Goal: Transaction & Acquisition: Download file/media

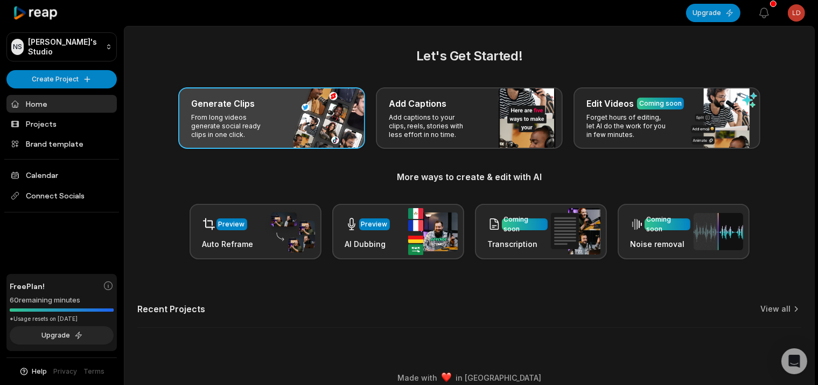
click at [321, 111] on div "Generate Clips From long videos generate social ready clips in one click." at bounding box center [271, 117] width 187 height 61
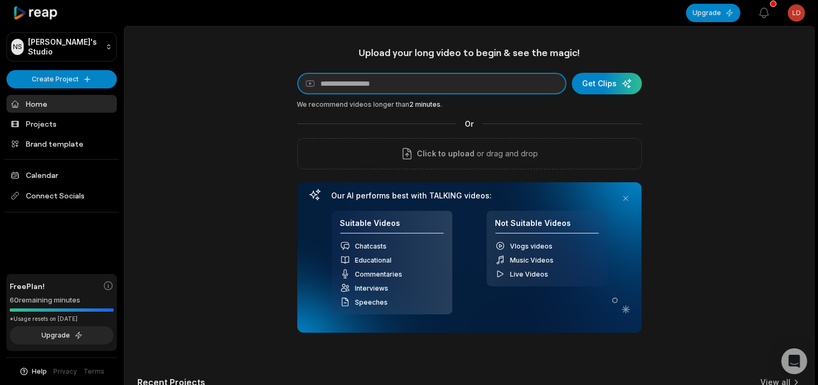
paste input "**********"
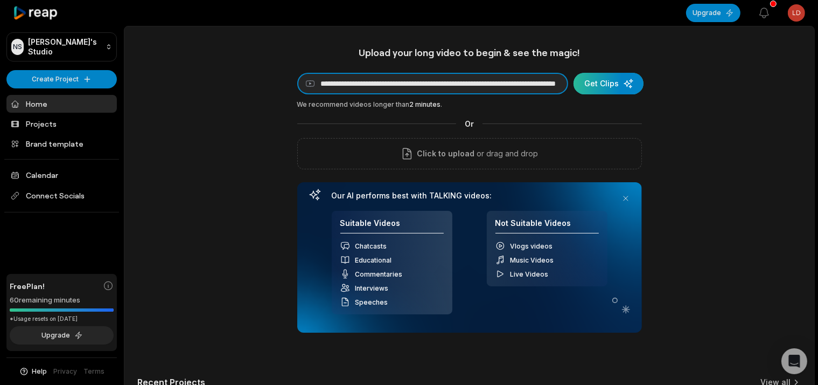
type input "**********"
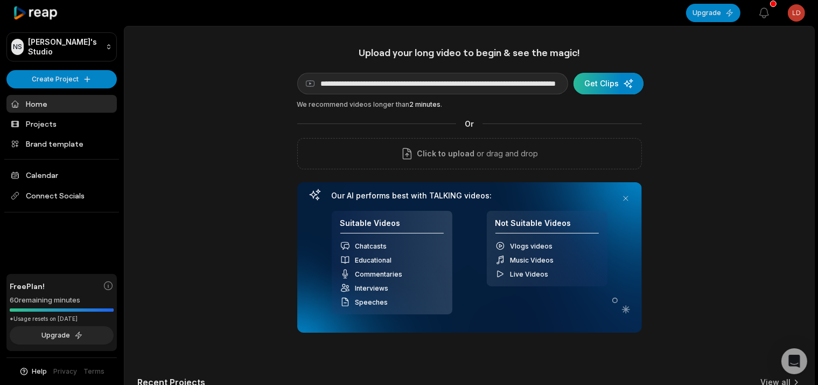
click at [626, 92] on div "submit" at bounding box center [609, 84] width 70 height 22
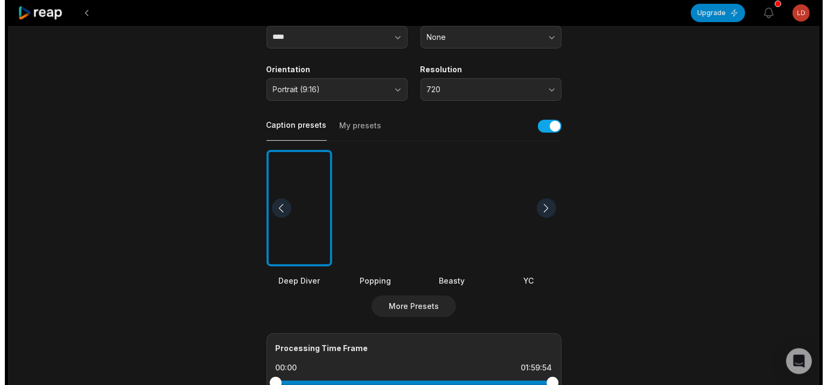
scroll to position [163, 0]
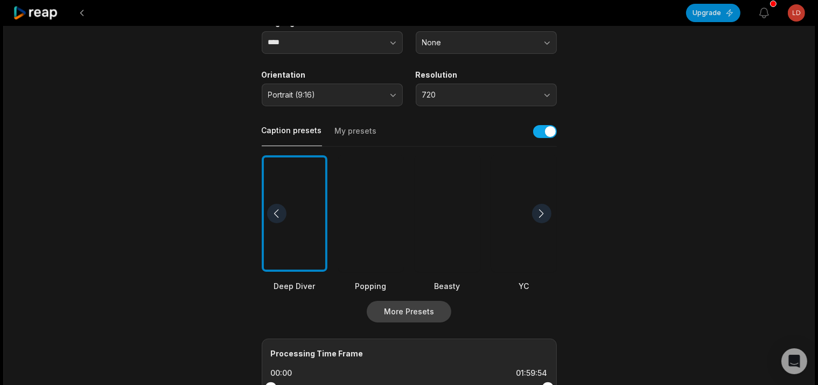
click at [403, 309] on button "More Presets" at bounding box center [409, 312] width 85 height 22
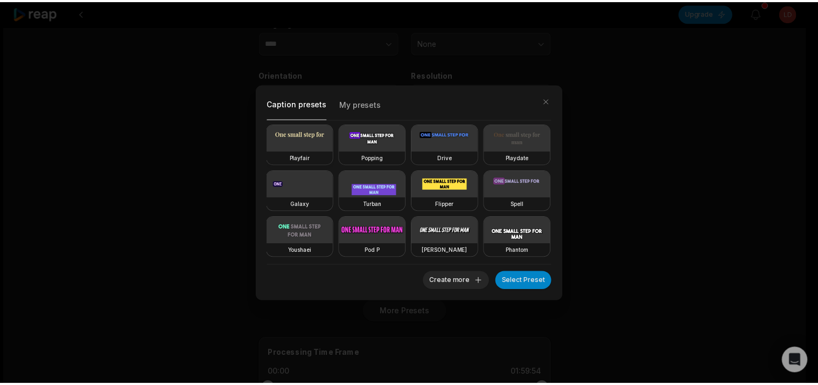
scroll to position [187, 0]
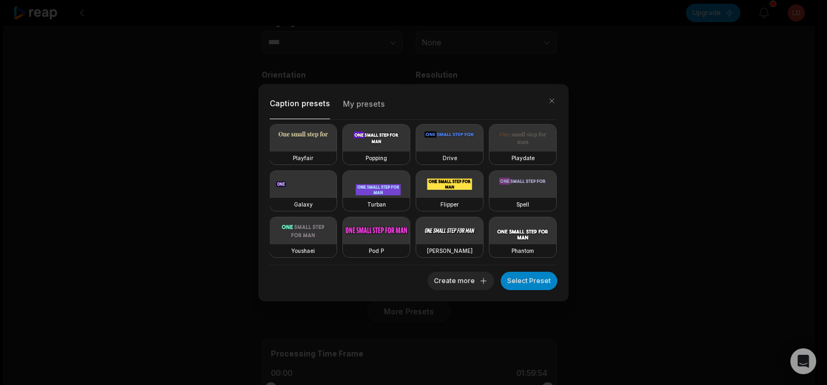
click at [410, 217] on video at bounding box center [376, 230] width 67 height 27
click at [546, 281] on button "Select Preset" at bounding box center [529, 280] width 57 height 18
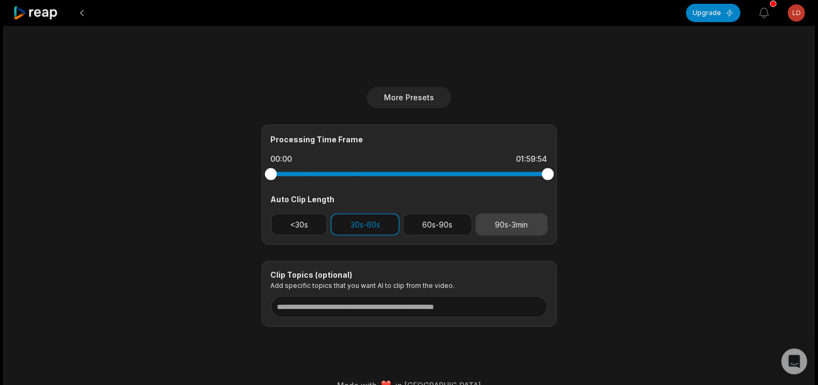
scroll to position [390, 0]
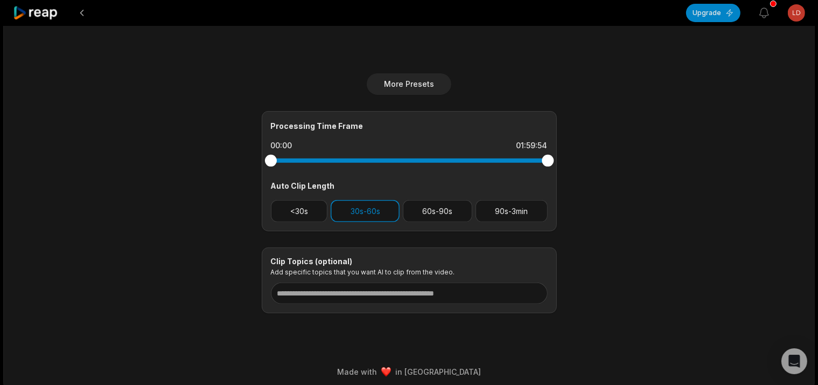
click at [296, 158] on div at bounding box center [409, 160] width 277 height 4
click at [292, 155] on div at bounding box center [293, 161] width 12 height 12
drag, startPoint x: 531, startPoint y: 163, endPoint x: 555, endPoint y: 152, distance: 26.5
click at [554, 152] on div "Processing Time Frame 09:28 01:59:54 Auto Clip Length <30s 30s-60s 60s-90s 90s-…" at bounding box center [409, 171] width 295 height 120
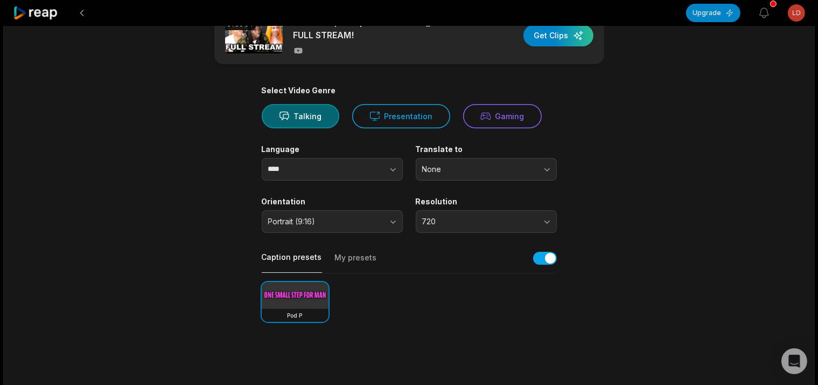
scroll to position [0, 0]
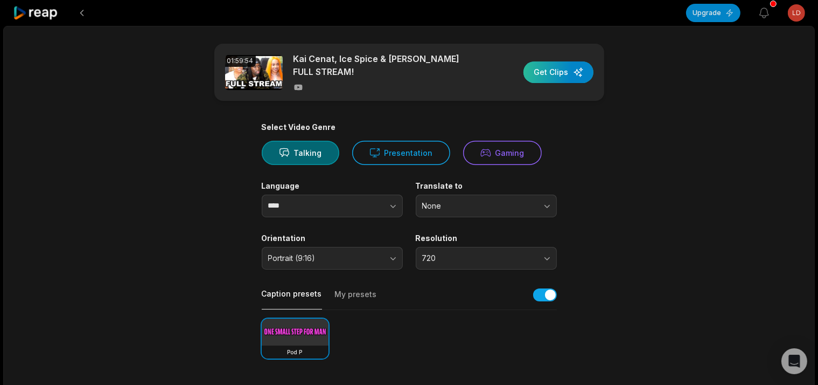
click at [577, 68] on div "button" at bounding box center [558, 72] width 70 height 22
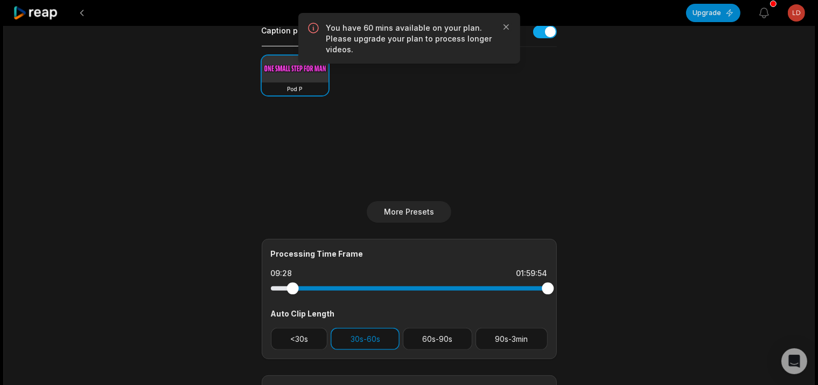
scroll to position [341, 0]
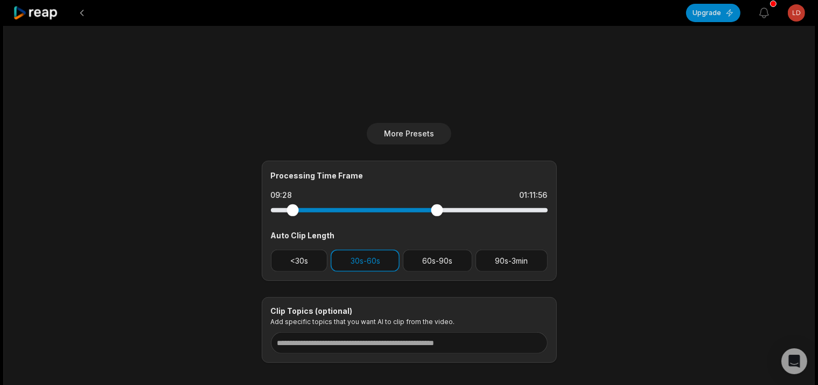
drag, startPoint x: 543, startPoint y: 207, endPoint x: 437, endPoint y: 212, distance: 106.2
click at [437, 212] on div at bounding box center [409, 209] width 277 height 19
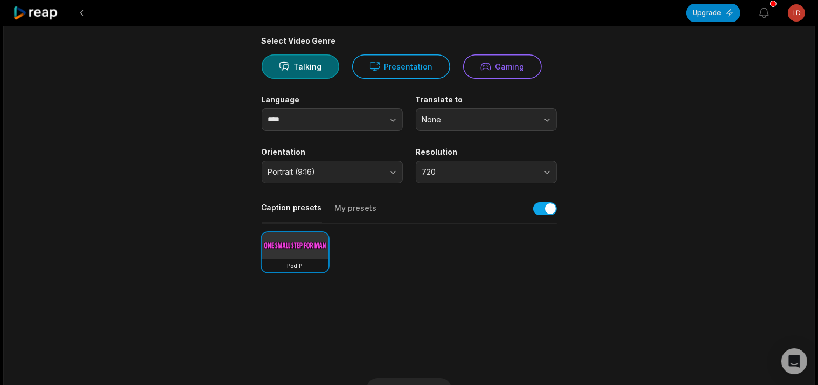
scroll to position [0, 0]
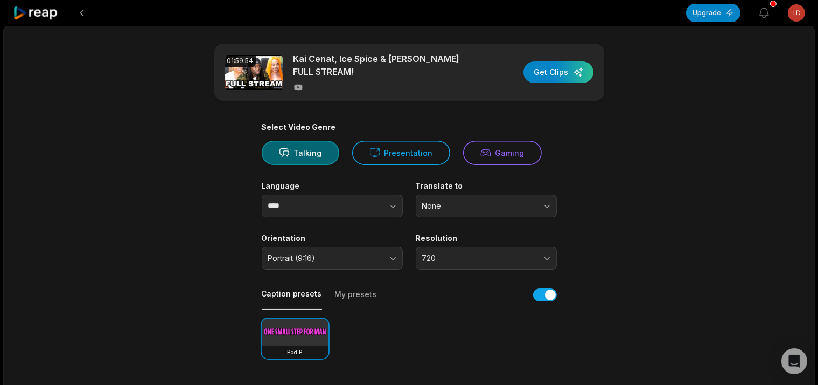
click at [525, 79] on div "01:59:54 [PERSON_NAME], Ice Spice & [PERSON_NAME] FULL STREAM! Get Clips" at bounding box center [409, 72] width 390 height 57
click at [542, 74] on div "button" at bounding box center [558, 72] width 70 height 22
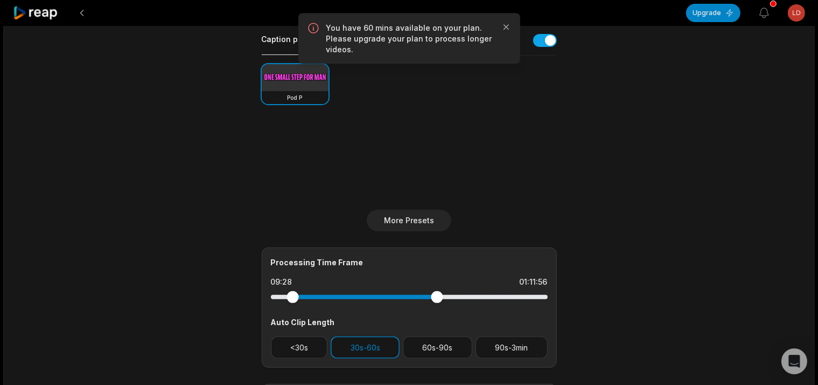
scroll to position [341, 0]
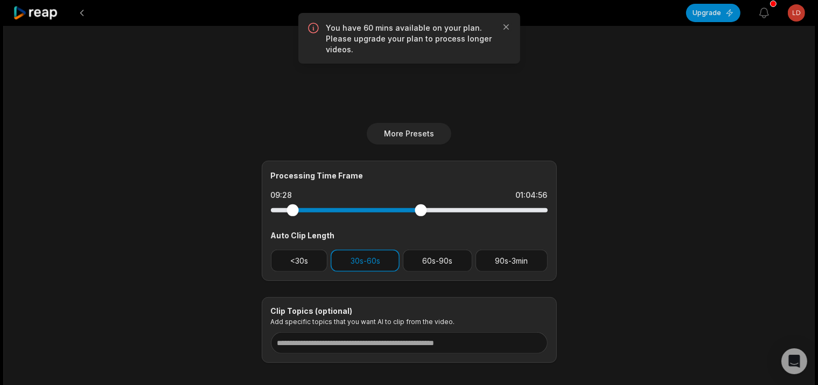
drag, startPoint x: 435, startPoint y: 205, endPoint x: 421, endPoint y: 206, distance: 14.0
click at [421, 206] on div at bounding box center [421, 210] width 12 height 12
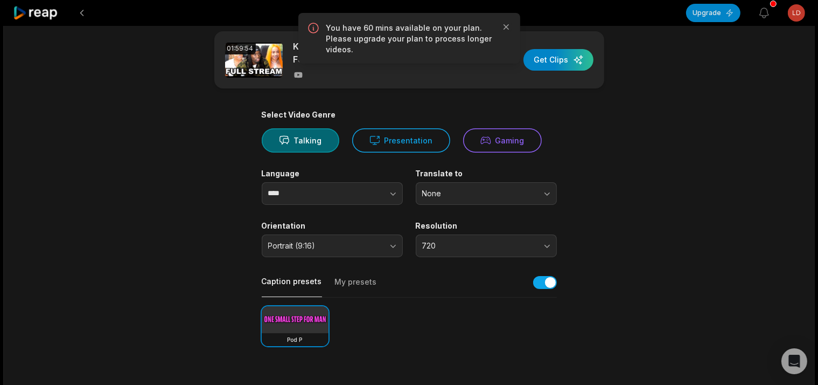
scroll to position [0, 0]
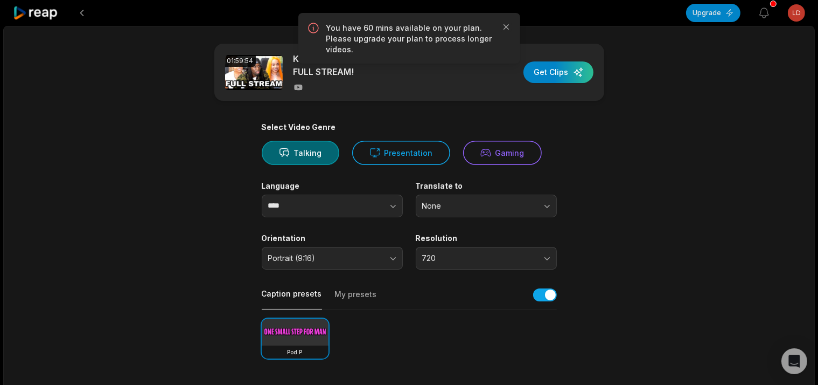
click at [571, 59] on div "01:59:54 [PERSON_NAME], Ice Spice & [PERSON_NAME] FULL STREAM! Get Clips" at bounding box center [409, 72] width 390 height 57
click at [570, 62] on div "button" at bounding box center [558, 72] width 70 height 22
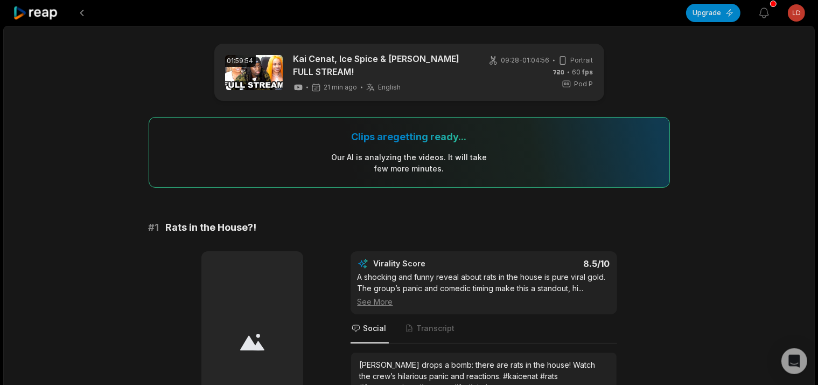
scroll to position [57, 0]
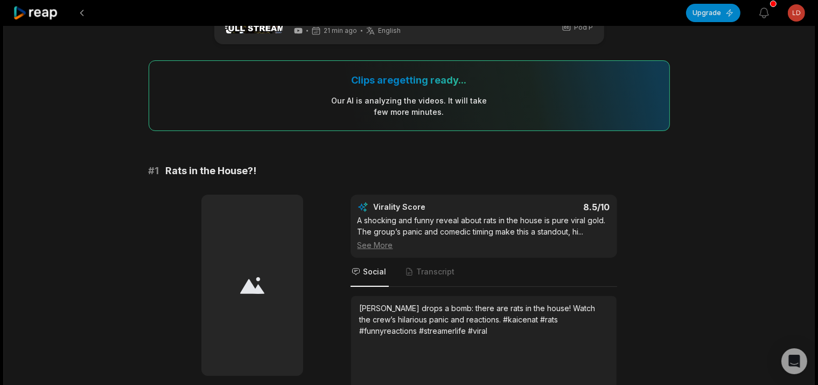
click at [375, 243] on div "See More" at bounding box center [484, 244] width 253 height 11
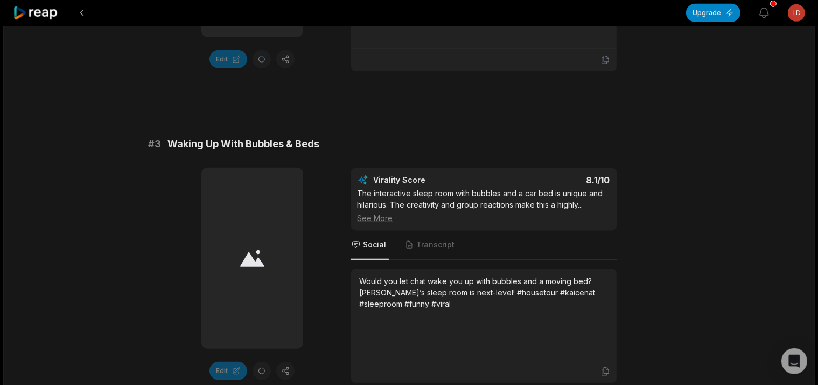
scroll to position [796, 0]
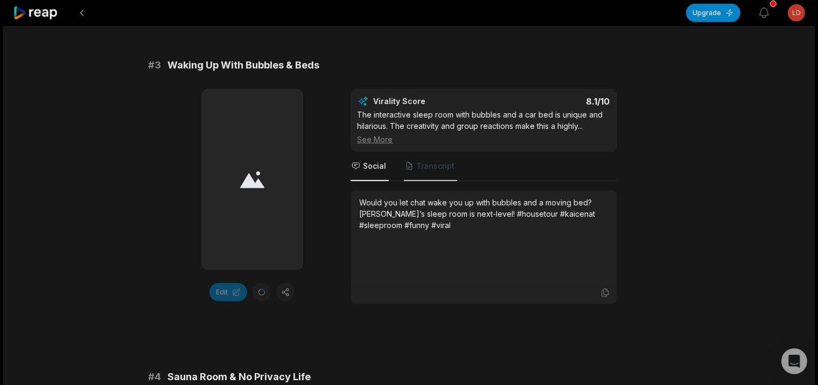
click at [424, 160] on span "Transcript" at bounding box center [436, 165] width 38 height 11
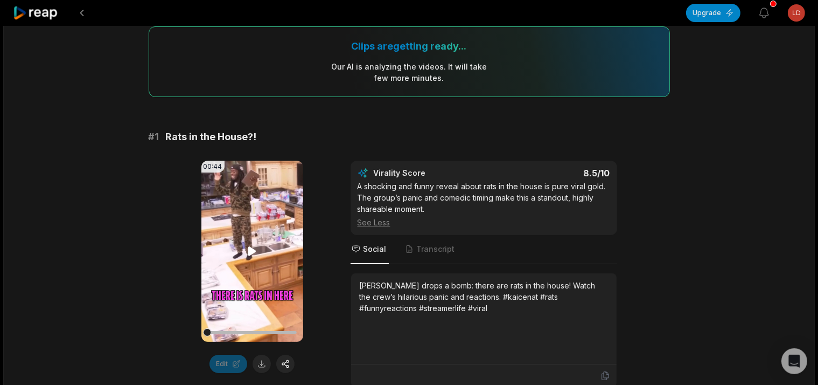
scroll to position [114, 0]
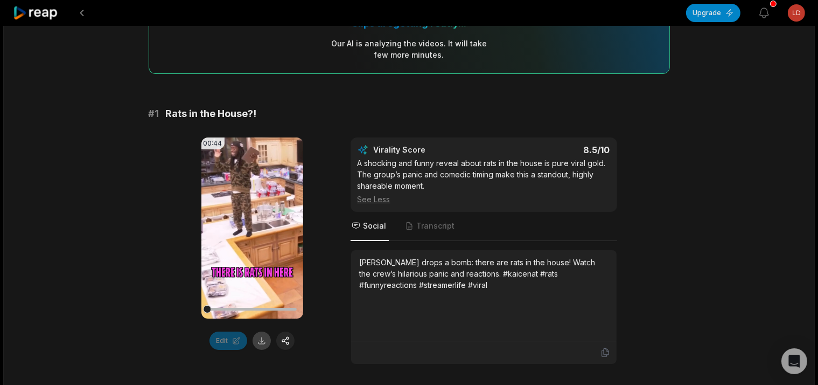
click at [264, 331] on button at bounding box center [262, 340] width 18 height 18
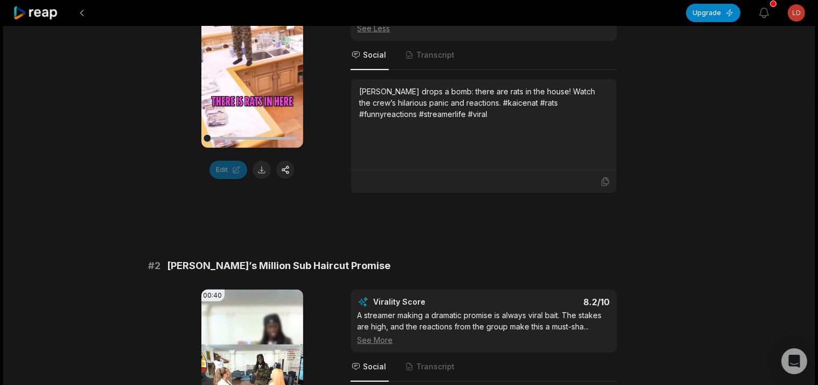
scroll to position [455, 0]
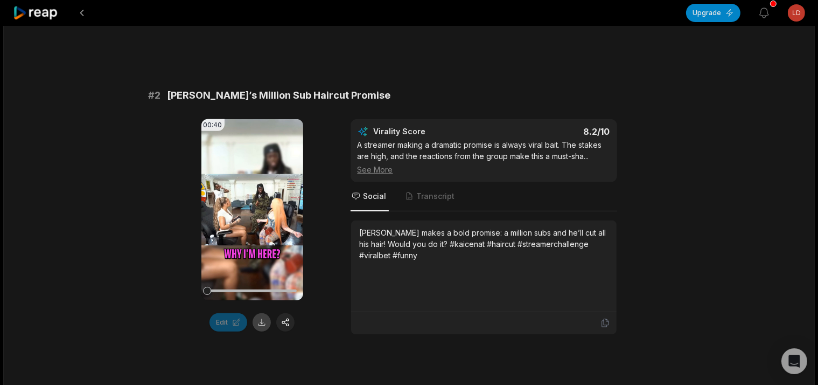
click at [254, 313] on button at bounding box center [262, 322] width 18 height 18
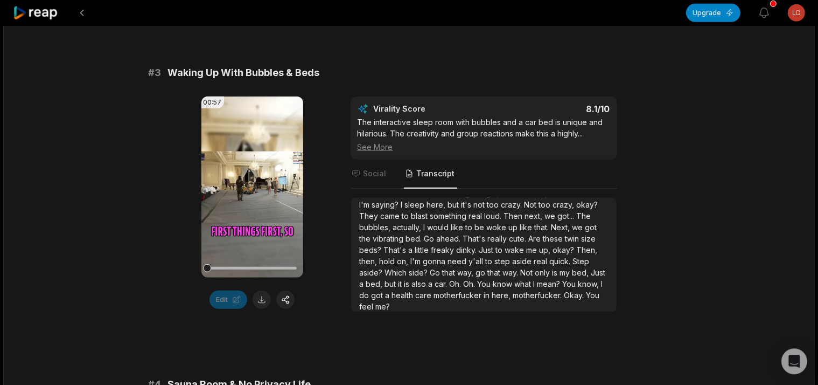
scroll to position [796, 0]
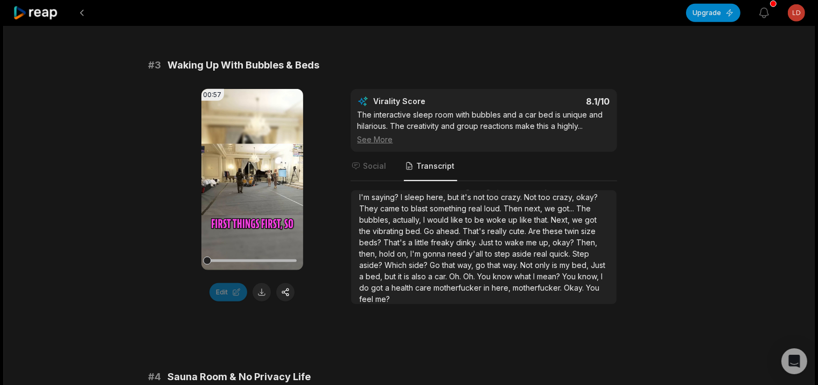
click at [503, 260] on span "that" at bounding box center [495, 264] width 15 height 9
click at [260, 284] on button at bounding box center [262, 292] width 18 height 18
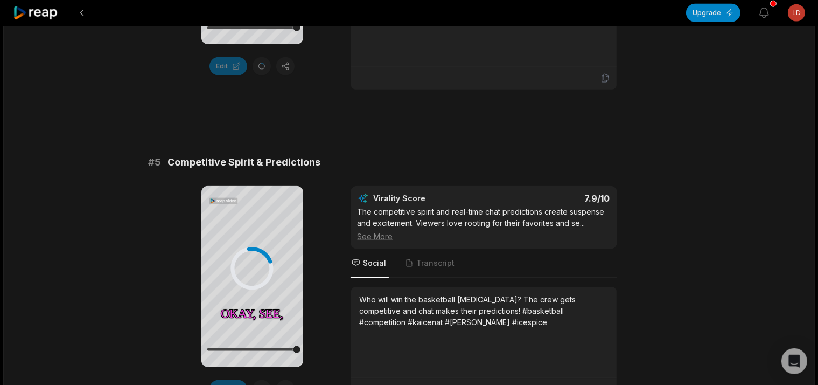
scroll to position [1308, 0]
